Goal: Task Accomplishment & Management: Manage account settings

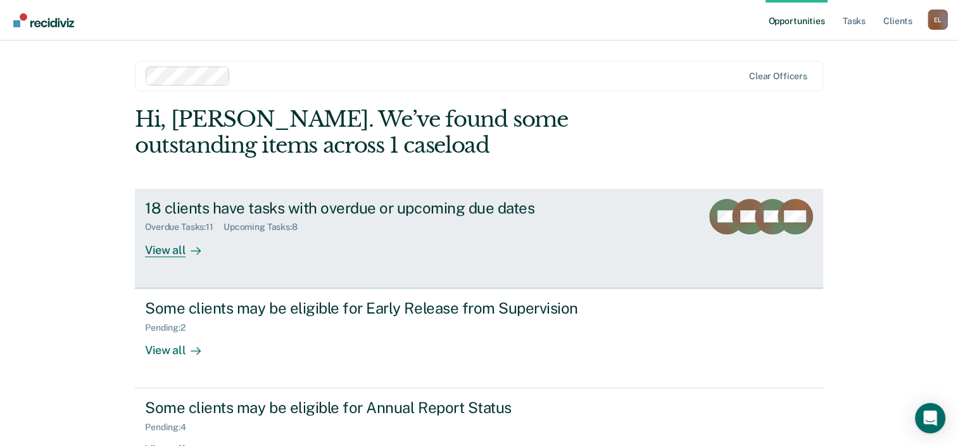
click at [237, 211] on div "18 clients have tasks with overdue or upcoming due dates" at bounding box center [367, 208] width 445 height 18
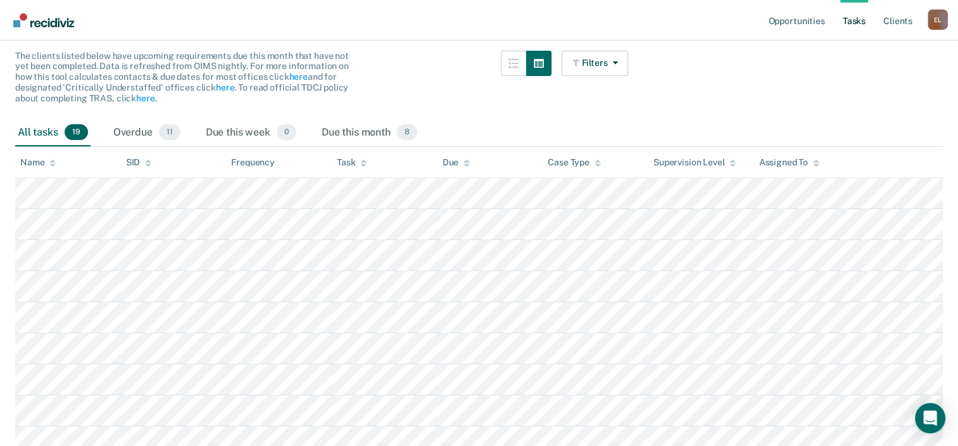
scroll to position [253, 0]
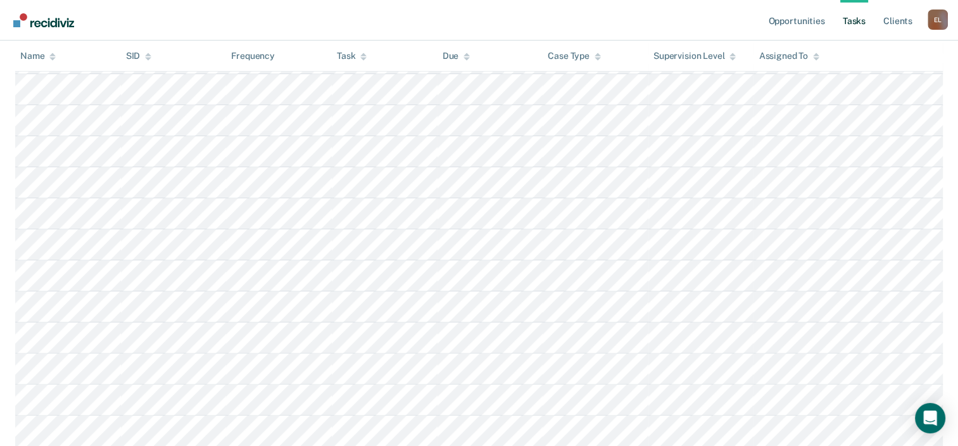
click at [831, 372] on tbody at bounding box center [479, 338] width 928 height 590
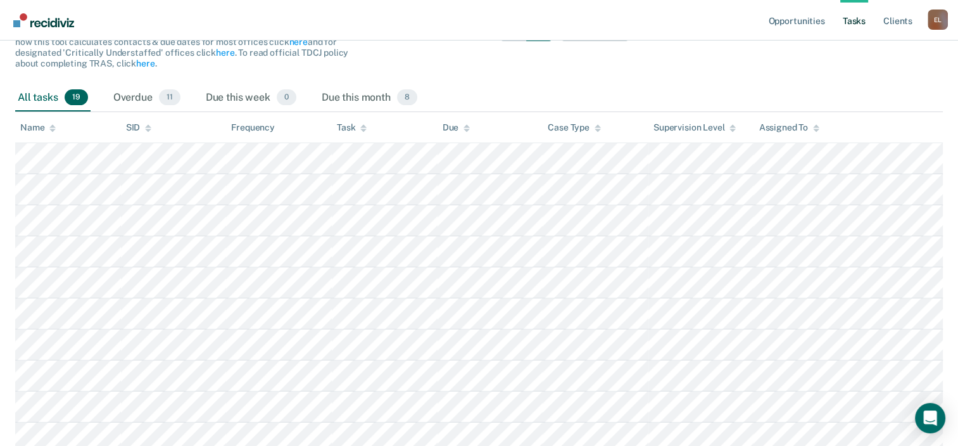
scroll to position [127, 0]
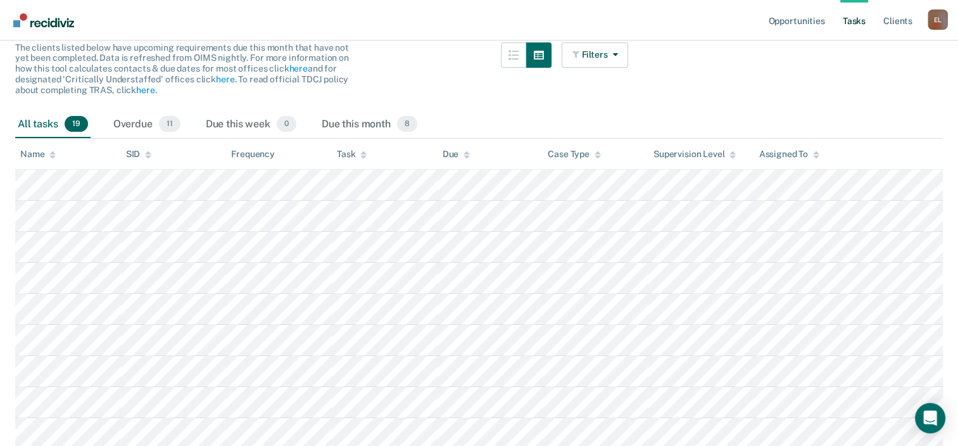
click at [467, 106] on div "The clients listed below have upcoming requirements due this month that have no…" at bounding box center [321, 76] width 613 height 68
drag, startPoint x: 13, startPoint y: 152, endPoint x: 344, endPoint y: 162, distance: 330.7
click at [344, 162] on main "Clear officers Tasks The clients listed below have upcoming requirements due th…" at bounding box center [479, 373] width 958 height 866
drag, startPoint x: 158, startPoint y: 167, endPoint x: 384, endPoint y: 70, distance: 246.0
click at [395, 66] on div "The clients listed below have upcoming requirements due this month that have no…" at bounding box center [321, 76] width 613 height 68
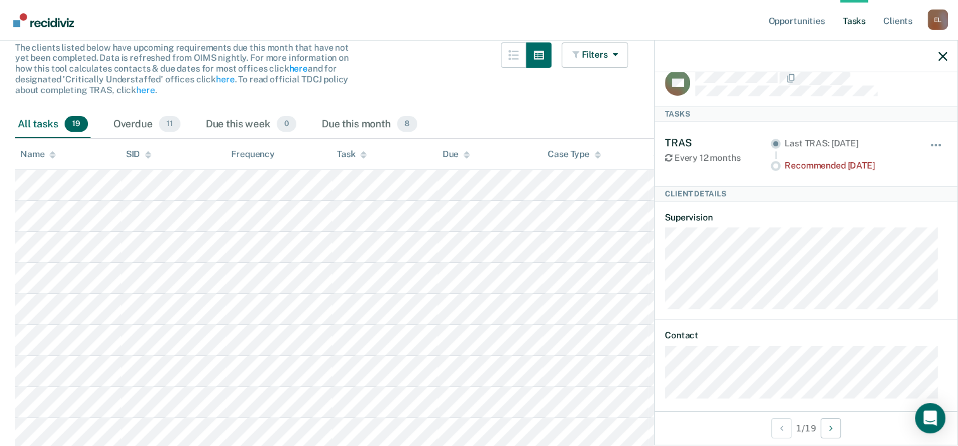
scroll to position [28, 0]
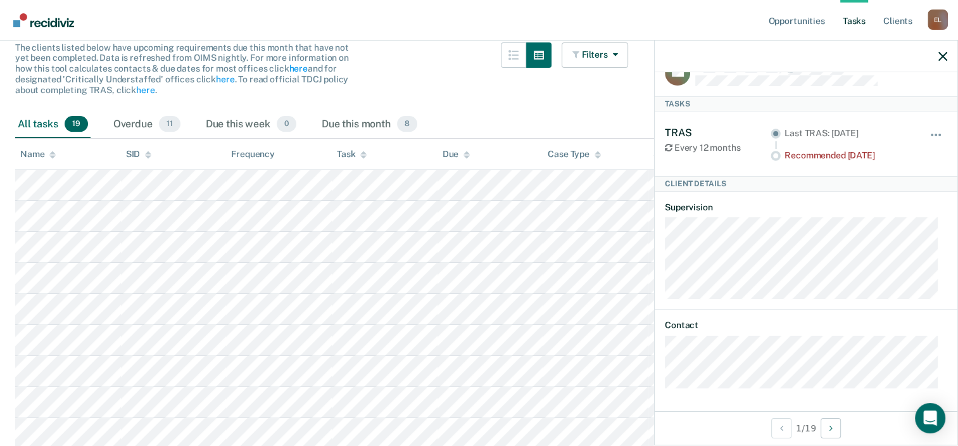
click at [460, 91] on div "The clients listed below have upcoming requirements due this month that have no…" at bounding box center [321, 76] width 613 height 68
